Goal: Transaction & Acquisition: Purchase product/service

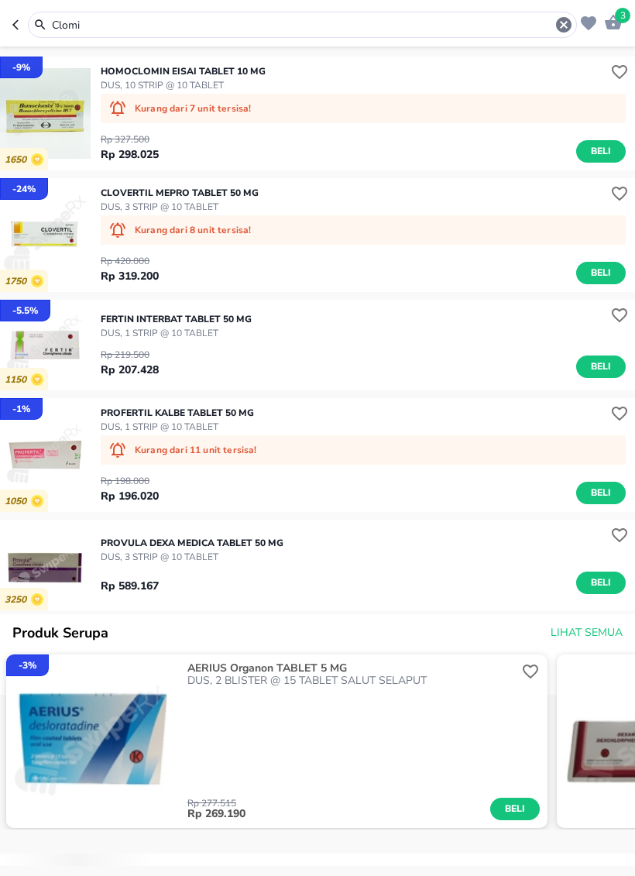
click at [212, 30] on input "Clomi" at bounding box center [302, 25] width 504 height 16
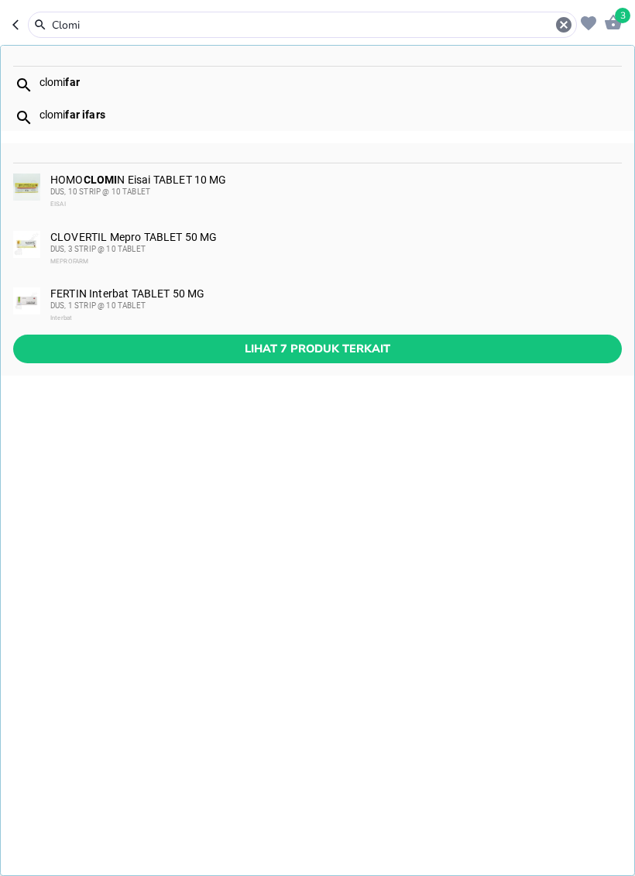
click at [561, 18] on icon "button" at bounding box center [563, 24] width 15 height 15
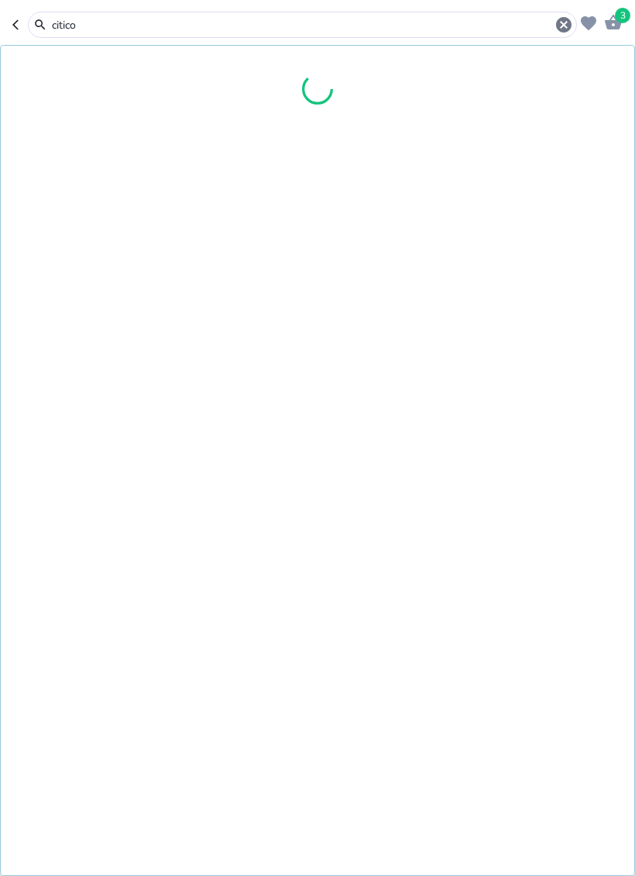
type input "citico"
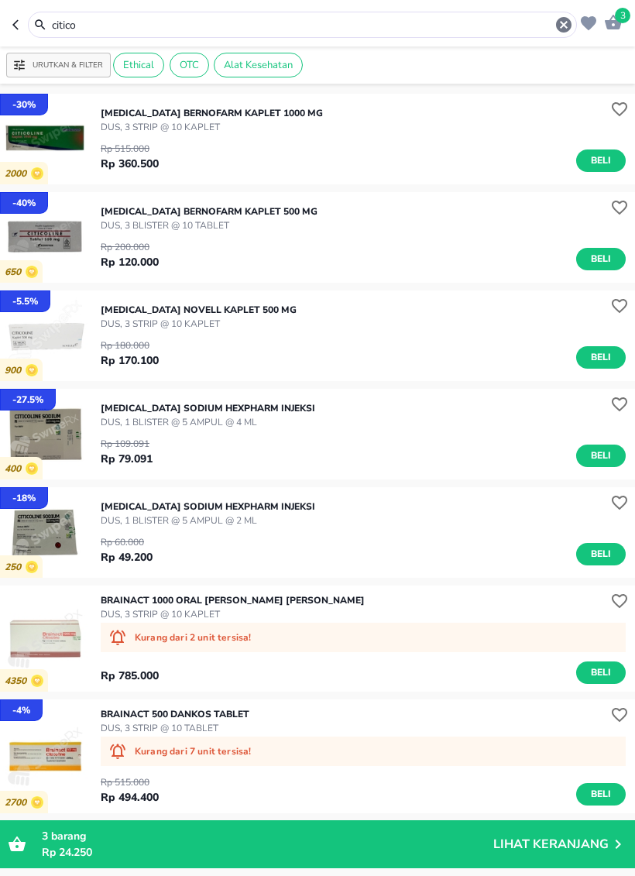
click at [608, 353] on span "Beli" at bounding box center [601, 357] width 26 height 16
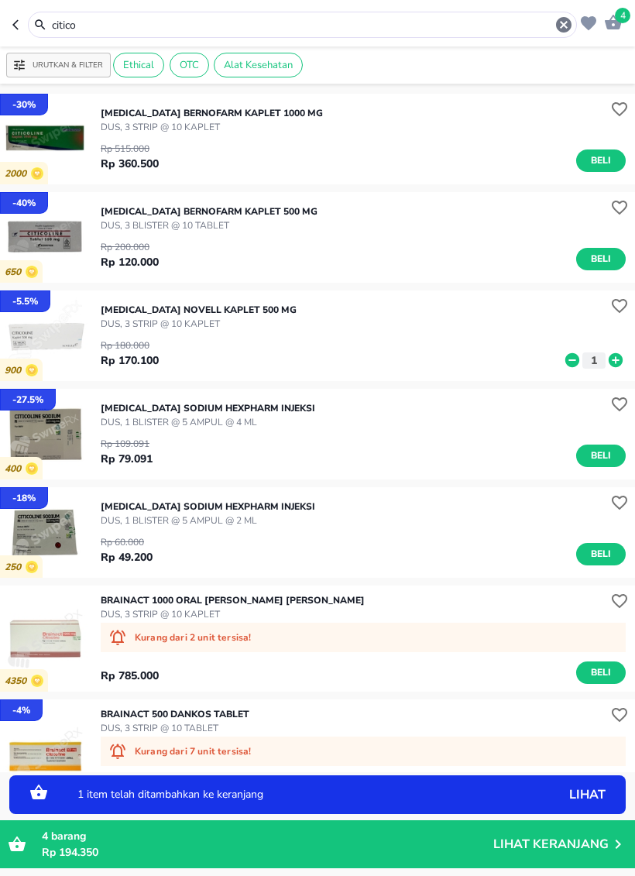
click at [619, 359] on icon at bounding box center [616, 360] width 14 height 14
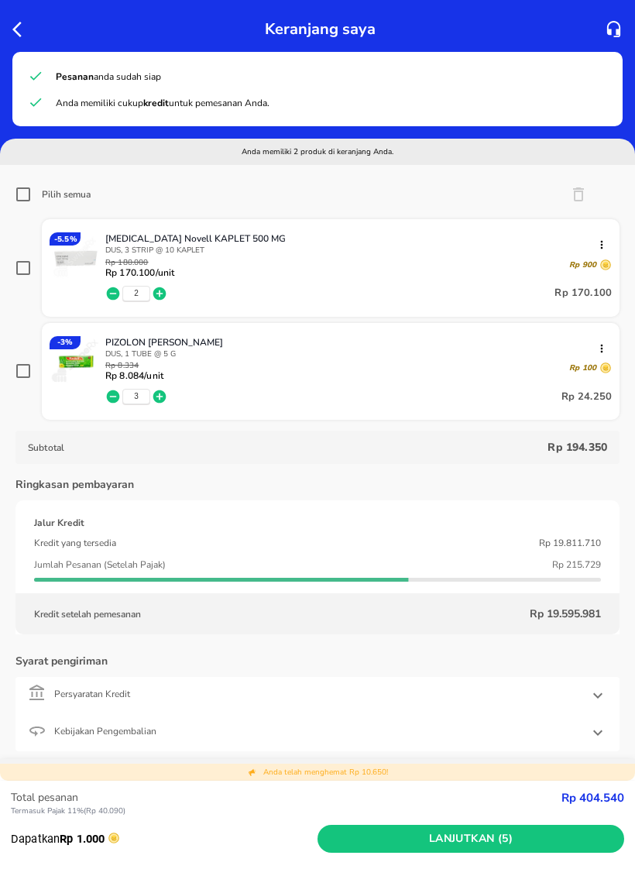
click at [494, 844] on span "Lanjutkan (5)" at bounding box center [471, 839] width 294 height 19
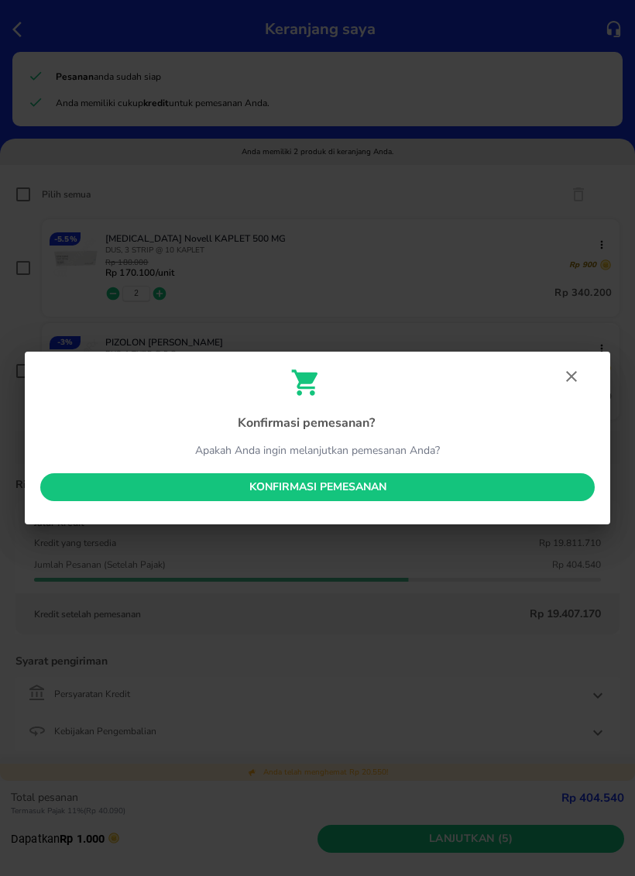
click at [394, 474] on button "Konfirmasi pemesanan" at bounding box center [317, 487] width 555 height 29
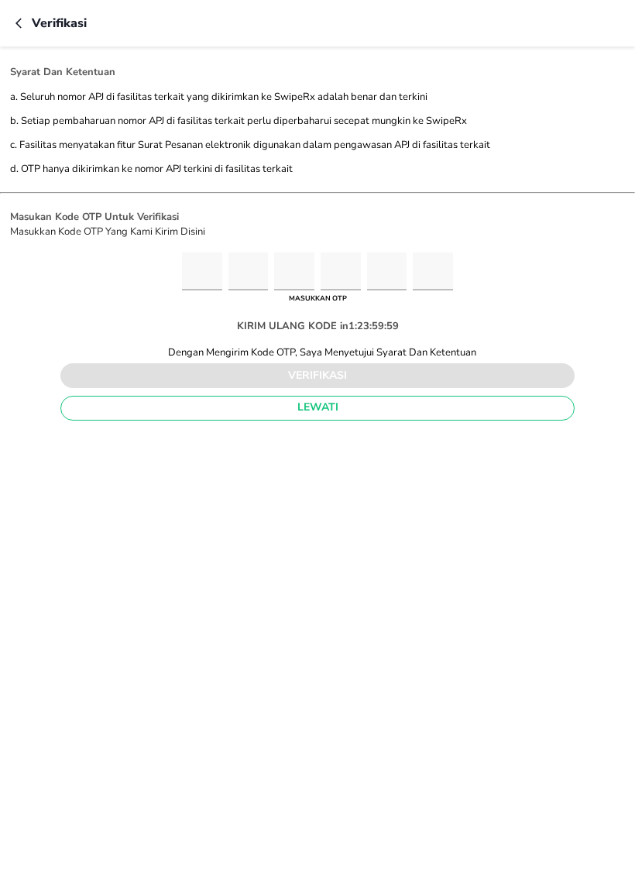
click at [182, 264] on input "Please enter OTP character 1" at bounding box center [202, 272] width 40 height 38
type input "2"
type input "5"
type input "4"
type input "5"
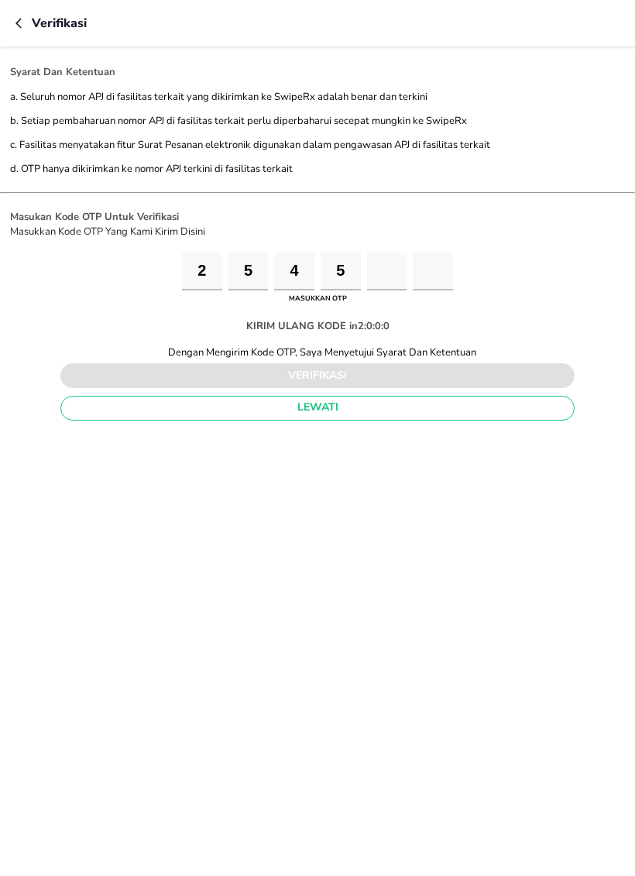
type input "0"
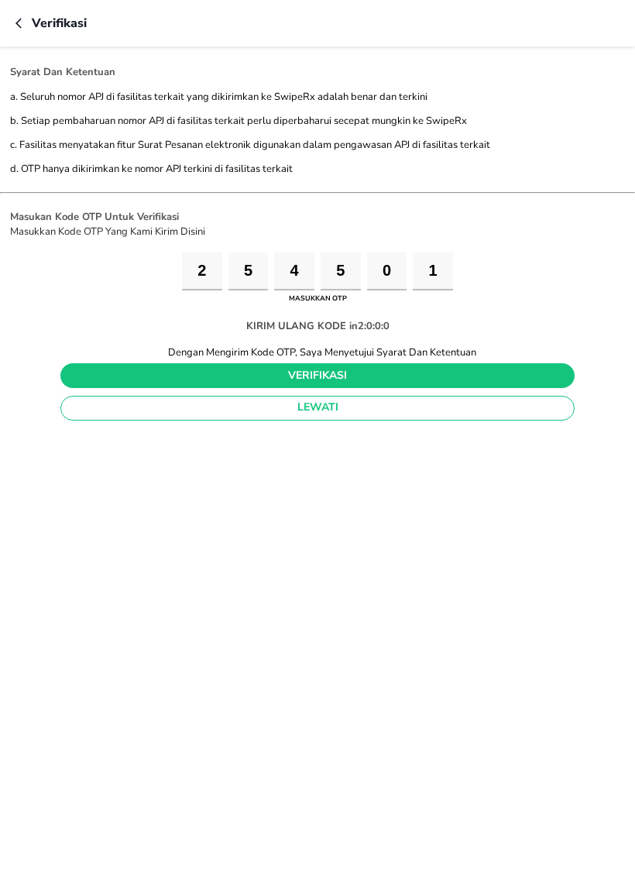
type input "1"
click at [342, 385] on span "verifikasi" at bounding box center [318, 375] width 490 height 19
